Goal: Task Accomplishment & Management: Use online tool/utility

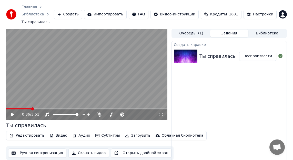
scroll to position [1, 0]
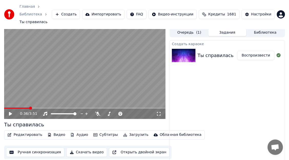
click at [80, 10] on button "Создать" at bounding box center [66, 14] width 28 height 9
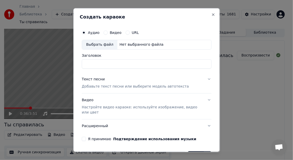
click at [99, 65] on input "Заголовок" at bounding box center [147, 63] width 130 height 9
click at [89, 32] on label "Аудио" at bounding box center [94, 33] width 12 height 4
click at [86, 32] on button "Аудио" at bounding box center [84, 32] width 4 height 4
click at [95, 45] on div "Выбрать файл" at bounding box center [99, 44] width 35 height 9
drag, startPoint x: 140, startPoint y: 64, endPoint x: 109, endPoint y: 62, distance: 30.3
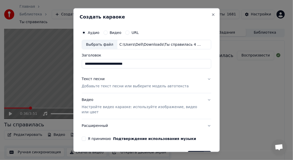
click at [109, 62] on input "**********" at bounding box center [147, 63] width 130 height 9
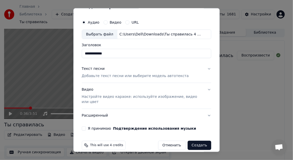
scroll to position [16, 0]
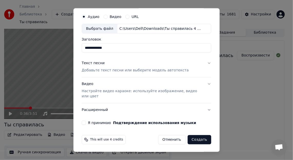
type input "**********"
click at [109, 69] on p "Добавьте текст песни или выберите модель автотекста" at bounding box center [135, 70] width 107 height 5
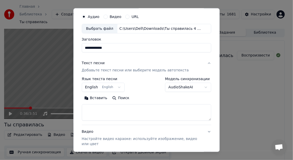
click at [97, 96] on button "Вставить" at bounding box center [96, 98] width 28 height 8
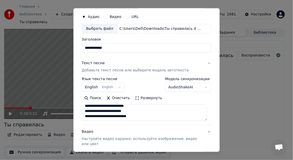
type textarea "**********"
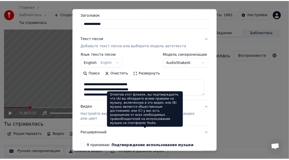
scroll to position [64, 0]
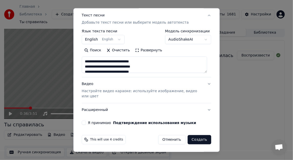
click at [82, 121] on button "Я принимаю Подтверждение использования музыки" at bounding box center [84, 123] width 4 height 4
click at [194, 139] on button "Создать" at bounding box center [200, 139] width 24 height 9
select select "**"
type textarea "**********"
select select
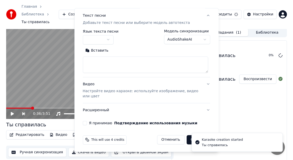
scroll to position [0, 0]
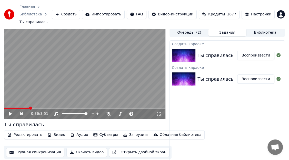
click at [220, 100] on div "Создать караоке Ты справилась Воспроизвести Создать караоке Ты справилась Воспр…" at bounding box center [227, 108] width 115 height 136
click at [255, 51] on button "Воспроизвести" at bounding box center [255, 55] width 37 height 9
click at [11, 112] on icon at bounding box center [14, 114] width 12 height 4
click at [122, 108] on span at bounding box center [84, 108] width 161 height 1
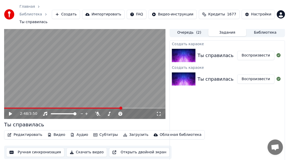
click at [8, 112] on icon at bounding box center [14, 114] width 12 height 4
click at [114, 108] on span at bounding box center [64, 108] width 121 height 1
click at [10, 112] on icon at bounding box center [10, 113] width 3 height 3
click at [80, 10] on button "Создать" at bounding box center [66, 14] width 28 height 9
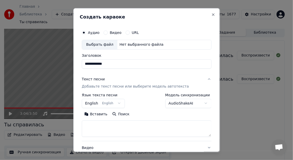
click at [103, 43] on div "Выбрать файл" at bounding box center [99, 44] width 35 height 9
type input "**********"
click at [97, 114] on button "Вставить" at bounding box center [96, 114] width 28 height 8
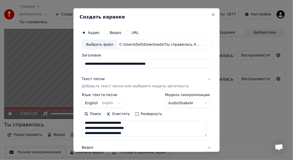
type textarea "**********"
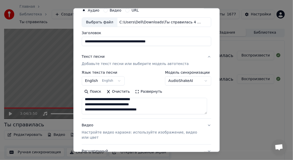
scroll to position [51, 0]
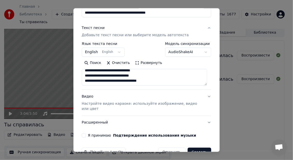
click at [84, 133] on button "Я принимаю Подтверждение использования музыки" at bounding box center [84, 135] width 4 height 4
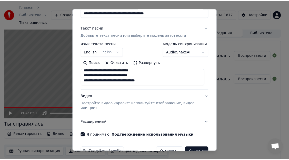
scroll to position [64, 0]
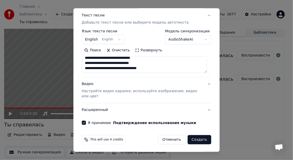
click at [197, 139] on button "Создать" at bounding box center [200, 139] width 24 height 9
select select "**"
type textarea "**********"
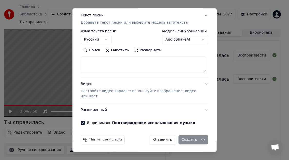
select select
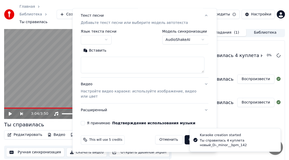
scroll to position [0, 0]
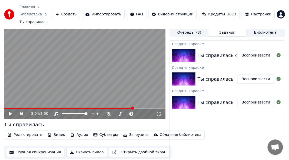
click at [256, 51] on button "Воспроизвести" at bounding box center [255, 55] width 37 height 9
click at [158, 112] on icon at bounding box center [159, 114] width 4 height 4
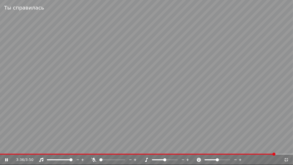
click at [287, 160] on icon at bounding box center [286, 160] width 5 height 4
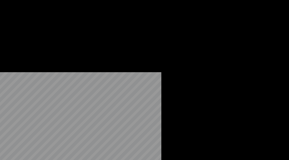
click at [24, 48] on button "Редактировать" at bounding box center [24, 44] width 39 height 7
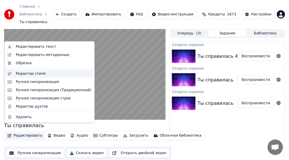
click at [27, 72] on div "Редактор стиля" at bounding box center [31, 73] width 30 height 5
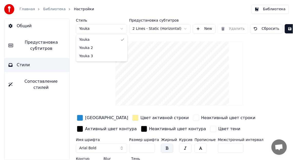
click at [121, 28] on html "Главная Библиотека Настройки Библиотека Общий Предустановка субтитров Стили Соп…" at bounding box center [146, 80] width 293 height 160
click at [13, 65] on html "Главная Библиотека Настройки Библиотека Общий Предустановка субтитров Стили Соп…" at bounding box center [146, 80] width 293 height 160
click at [20, 64] on span "Стили" at bounding box center [23, 65] width 13 height 6
click at [24, 82] on span "Сопоставление стилей" at bounding box center [41, 84] width 49 height 12
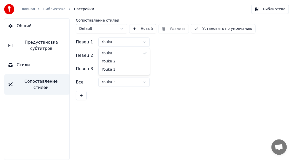
click at [143, 41] on html "Главная Библиотека Настройки Библиотека Общий Предустановка субтитров Стили Соп…" at bounding box center [146, 80] width 293 height 160
click at [168, 44] on html "Главная Библиотека Настройки Библиотека Общий Предустановка субтитров Стили Соп…" at bounding box center [146, 80] width 293 height 160
click at [31, 92] on div "Общий Предустановка субтитров Стили Сопоставление стилей" at bounding box center [37, 88] width 66 height 141
click at [50, 9] on link "Библиотека" at bounding box center [54, 9] width 23 height 5
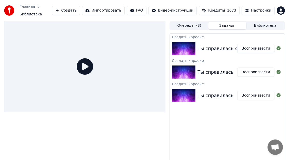
click at [253, 45] on button "Воспроизвести" at bounding box center [255, 48] width 37 height 9
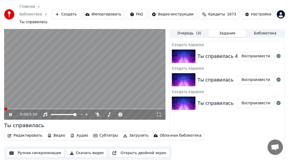
click at [96, 80] on video at bounding box center [84, 74] width 161 height 91
click at [93, 82] on video at bounding box center [84, 74] width 161 height 91
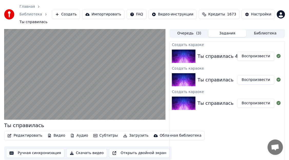
click at [84, 148] on button "Скачать видео" at bounding box center [86, 152] width 41 height 9
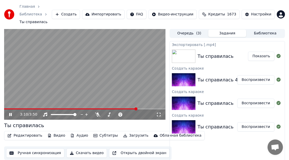
click at [10, 113] on icon at bounding box center [10, 114] width 3 height 3
click at [257, 52] on button "Показать" at bounding box center [261, 56] width 26 height 9
click at [263, 30] on button "Библиотека" at bounding box center [265, 33] width 38 height 7
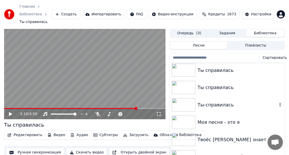
scroll to position [20, 0]
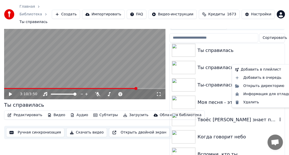
click at [280, 118] on icon "button" at bounding box center [280, 120] width 1 height 4
click at [252, 103] on div "Удалить" at bounding box center [264, 103] width 62 height 8
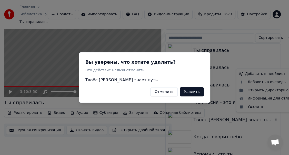
scroll to position [16, 0]
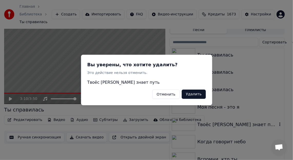
click at [199, 93] on button "Удалить" at bounding box center [194, 94] width 24 height 9
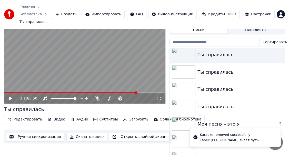
scroll to position [0, 0]
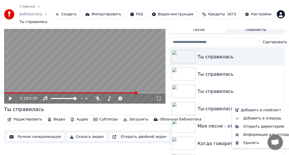
click at [278, 107] on icon "button" at bounding box center [280, 109] width 5 height 4
click at [250, 142] on div "Удалить" at bounding box center [264, 143] width 62 height 8
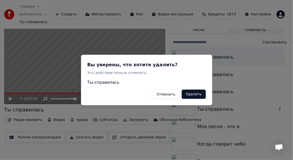
click at [194, 96] on button "Удалить" at bounding box center [194, 94] width 24 height 9
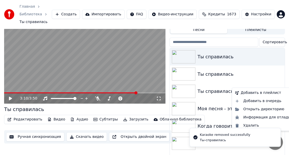
click at [280, 90] on icon "button" at bounding box center [280, 92] width 1 height 4
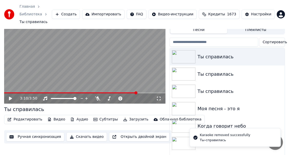
click at [248, 129] on li "[PERSON_NAME] removed successfully Ты-справилась" at bounding box center [235, 138] width 91 height 19
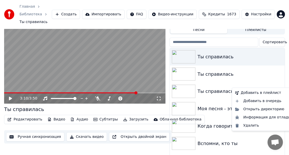
click at [280, 90] on icon "button" at bounding box center [280, 92] width 1 height 4
click at [248, 125] on div "Удалить" at bounding box center [264, 126] width 62 height 8
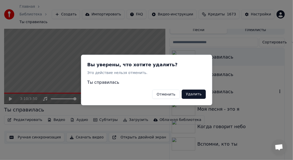
click at [202, 94] on button "Удалить" at bounding box center [194, 94] width 24 height 9
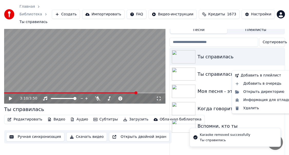
click at [279, 72] on icon "button" at bounding box center [280, 74] width 5 height 4
click at [247, 107] on div "Удалить" at bounding box center [264, 108] width 62 height 8
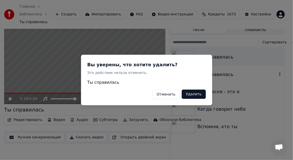
click at [201, 93] on button "Удалить" at bounding box center [194, 94] width 24 height 9
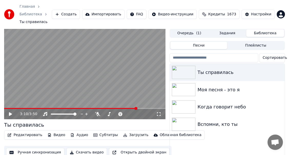
click at [79, 11] on button "Создать" at bounding box center [66, 14] width 28 height 9
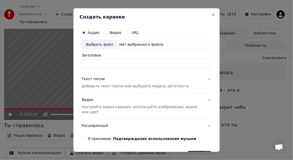
click at [92, 64] on input "Заголовок" at bounding box center [147, 63] width 130 height 9
click at [94, 43] on div "Выбрать файл" at bounding box center [99, 44] width 35 height 9
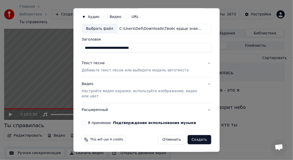
drag, startPoint x: 149, startPoint y: 47, endPoint x: 116, endPoint y: 47, distance: 33.6
click at [116, 47] on input "**********" at bounding box center [147, 47] width 130 height 9
click at [93, 46] on input "**********" at bounding box center [147, 47] width 130 height 9
click at [97, 47] on input "**********" at bounding box center [147, 47] width 130 height 9
click at [116, 46] on input "**********" at bounding box center [147, 47] width 130 height 9
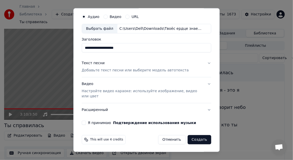
type input "**********"
click at [93, 68] on p "Добавьте текст песни или выберите модель автотекста" at bounding box center [135, 70] width 107 height 5
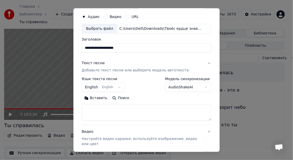
click at [99, 97] on button "Вставить" at bounding box center [96, 98] width 28 height 8
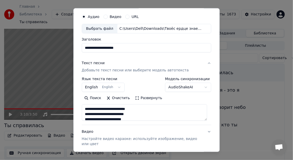
type textarea "**********"
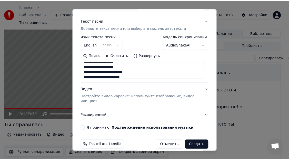
scroll to position [64, 0]
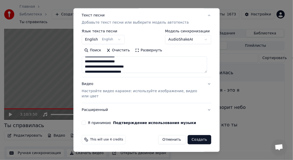
click at [84, 121] on button "Я принимаю Подтверждение использования музыки" at bounding box center [84, 123] width 4 height 4
click at [193, 140] on button "Создать" at bounding box center [200, 139] width 24 height 9
select select "**"
type textarea "**********"
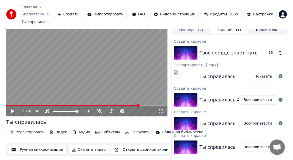
scroll to position [0, 0]
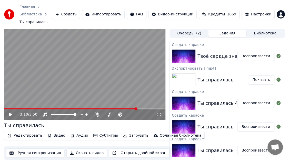
click at [263, 52] on button "Воспроизвести" at bounding box center [255, 56] width 37 height 9
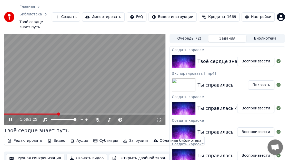
click at [158, 118] on icon at bounding box center [158, 120] width 5 height 4
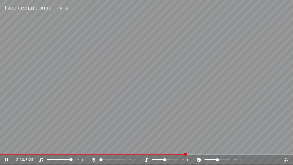
click at [288, 160] on icon at bounding box center [286, 160] width 5 height 4
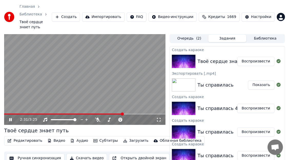
click at [11, 118] on icon at bounding box center [10, 119] width 3 height 3
click at [80, 12] on button "Создать" at bounding box center [66, 16] width 28 height 9
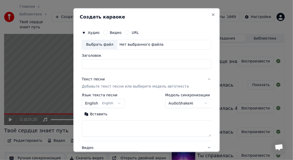
click at [89, 63] on input "Заголовок" at bounding box center [147, 63] width 130 height 9
click at [91, 31] on label "Аудио" at bounding box center [94, 33] width 12 height 4
click at [86, 31] on button "Аудио" at bounding box center [84, 32] width 4 height 4
click at [94, 42] on div "Выбрать файл" at bounding box center [99, 44] width 35 height 9
drag, startPoint x: 148, startPoint y: 63, endPoint x: 117, endPoint y: 64, distance: 31.3
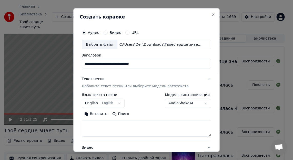
click at [117, 64] on input "**********" at bounding box center [147, 63] width 130 height 9
click at [93, 64] on input "**********" at bounding box center [147, 63] width 130 height 9
click at [97, 63] on input "**********" at bounding box center [147, 63] width 130 height 9
click at [118, 62] on input "**********" at bounding box center [147, 63] width 130 height 9
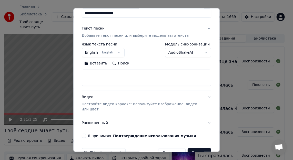
scroll to position [51, 0]
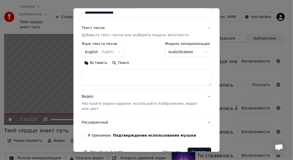
type input "**********"
click at [97, 62] on button "Вставить" at bounding box center [96, 63] width 28 height 8
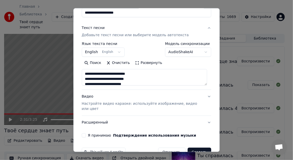
type textarea "**********"
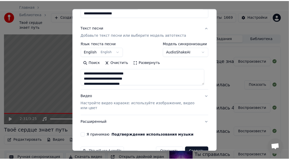
scroll to position [64, 0]
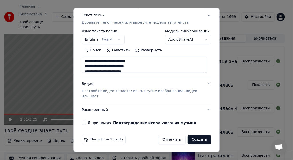
click at [84, 122] on button "Я принимаю Подтверждение использования музыки" at bounding box center [84, 123] width 4 height 4
click at [193, 139] on button "Создать" at bounding box center [200, 139] width 24 height 9
select select "**"
type textarea "**********"
select select
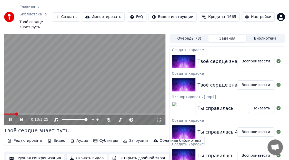
click at [160, 118] on icon at bounding box center [159, 120] width 4 height 4
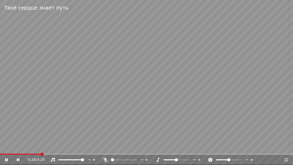
click at [67, 153] on video at bounding box center [146, 82] width 293 height 165
click at [70, 154] on span at bounding box center [146, 154] width 293 height 1
click at [6, 159] on icon at bounding box center [6, 160] width 3 height 4
click at [287, 160] on icon at bounding box center [286, 160] width 5 height 4
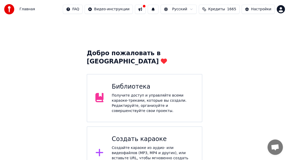
click at [142, 93] on div "Получите доступ и управляйте всеми караоке-треками, которые вы создали. Редакти…" at bounding box center [153, 103] width 82 height 21
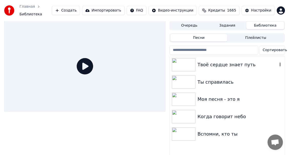
click at [280, 63] on icon "button" at bounding box center [280, 65] width 1 height 4
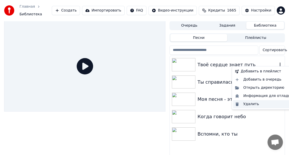
click at [251, 103] on div "Удалить" at bounding box center [264, 104] width 62 height 8
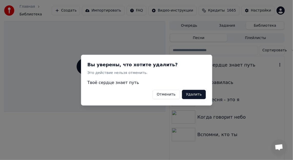
click at [196, 94] on button "Удалить" at bounding box center [194, 94] width 24 height 9
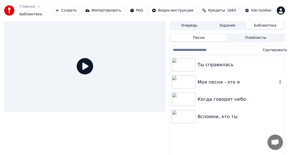
scroll to position [18, 0]
